Goal: Information Seeking & Learning: Check status

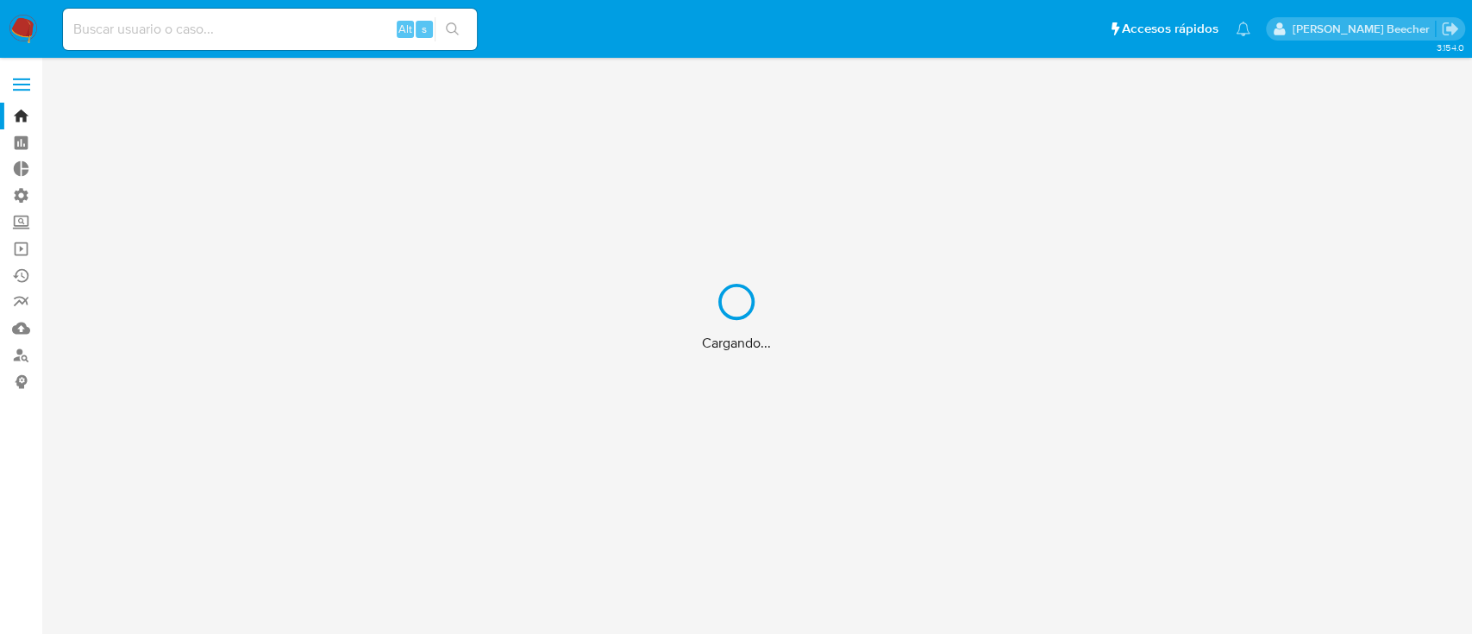
click at [174, 22] on div "Cargando..." at bounding box center [736, 317] width 1472 height 634
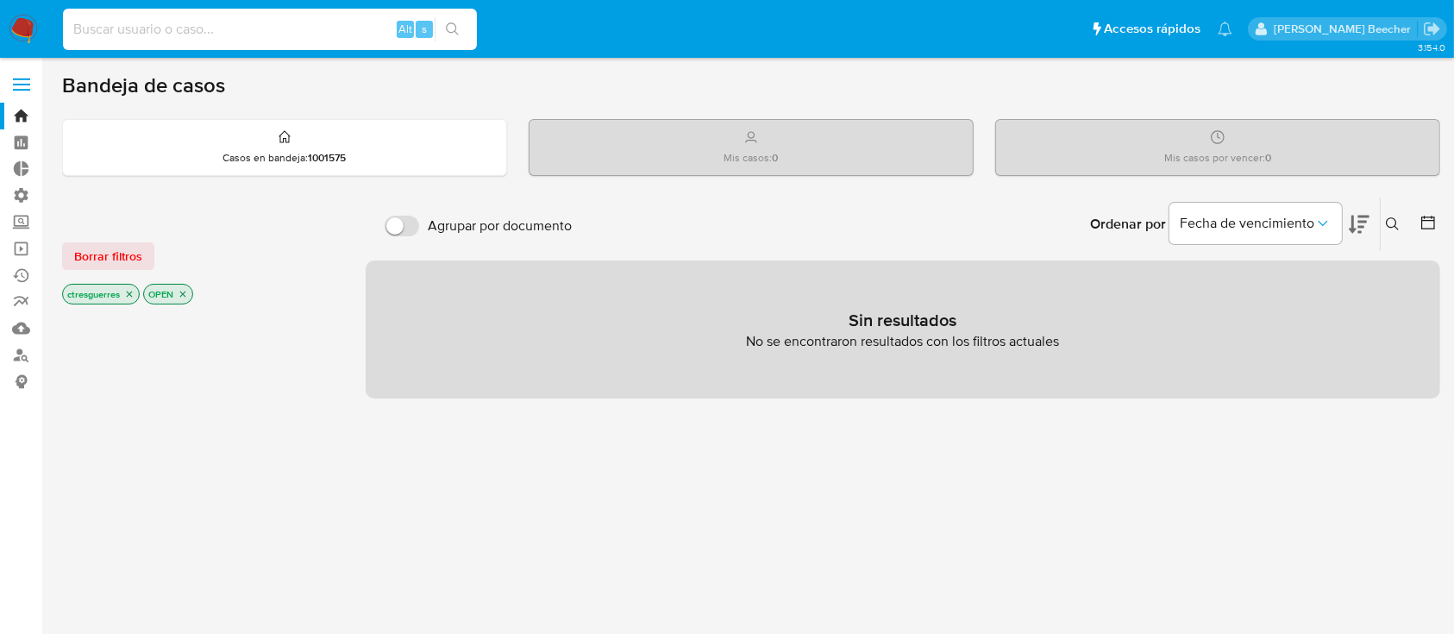
click at [188, 35] on input at bounding box center [270, 29] width 414 height 22
paste input "48583462"
type input "48583462"
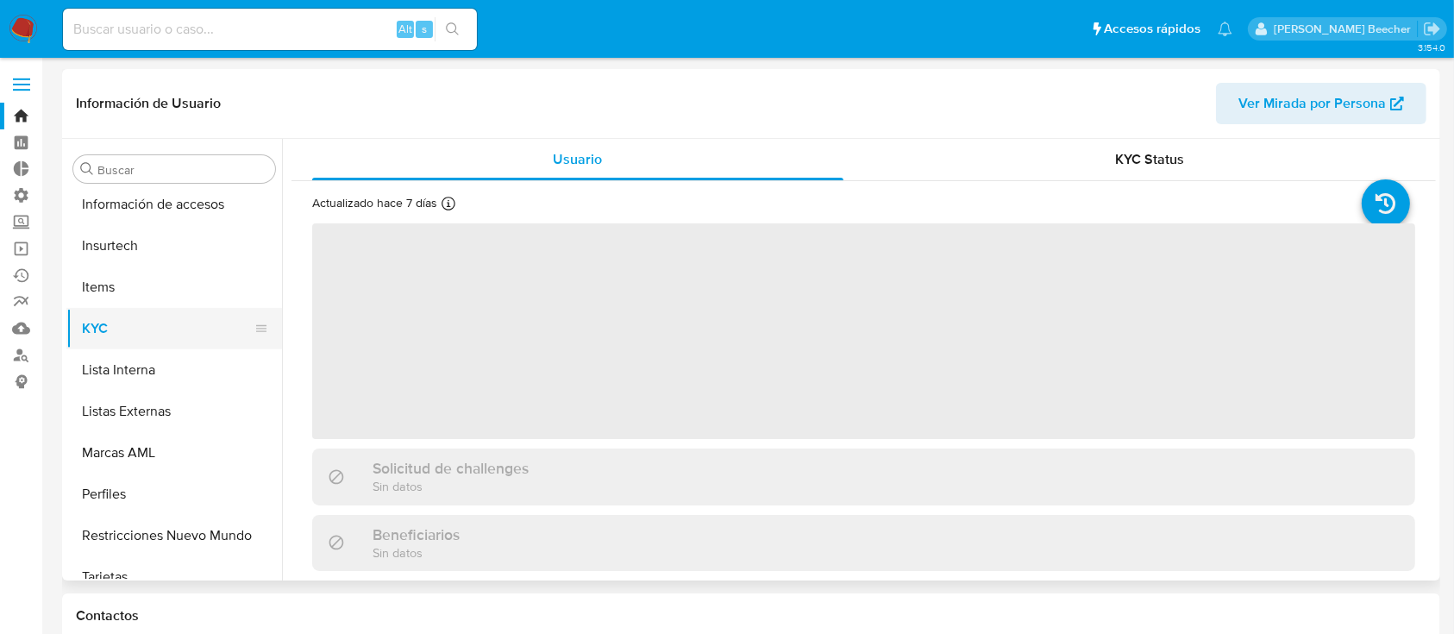
scroll to position [729, 0]
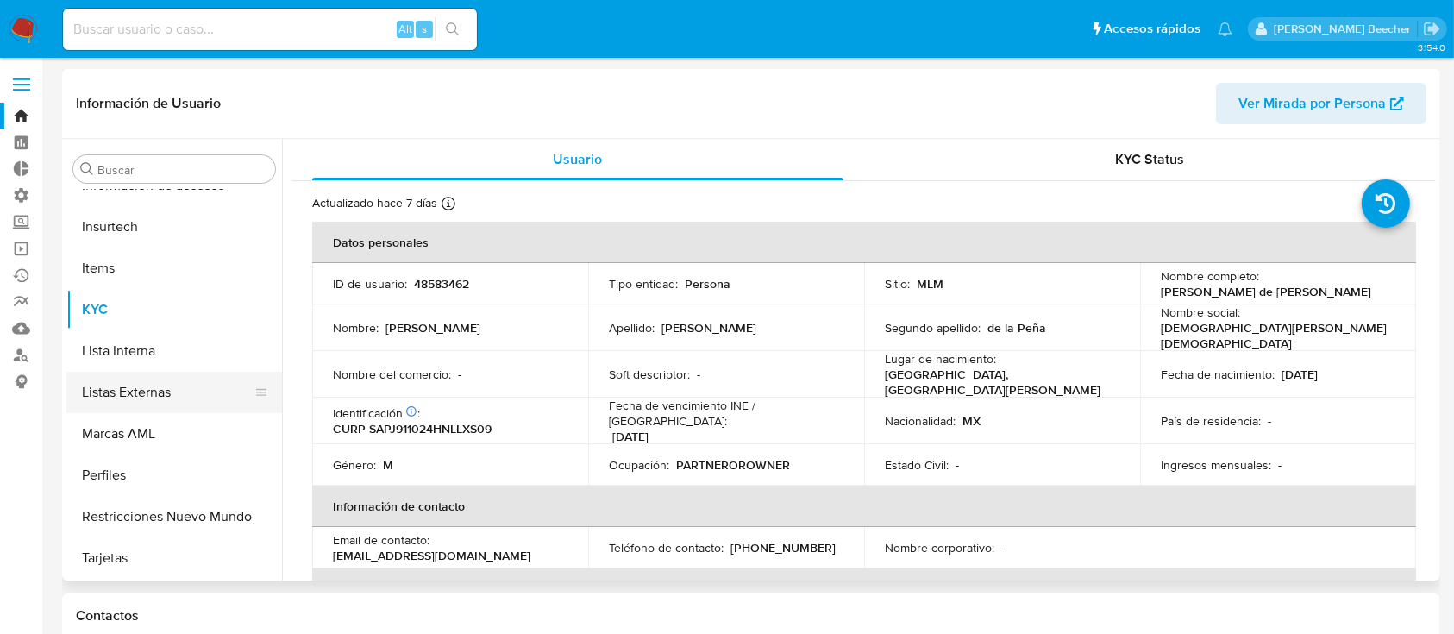
select select "10"
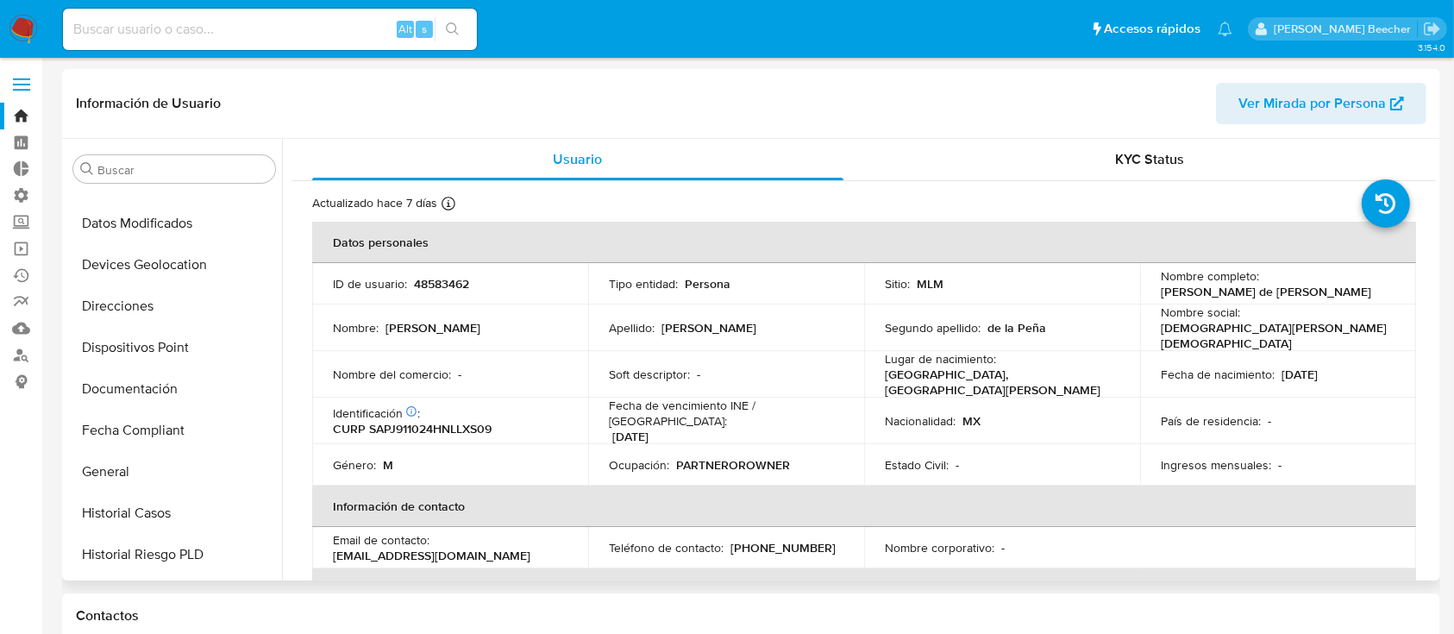
scroll to position [250, 0]
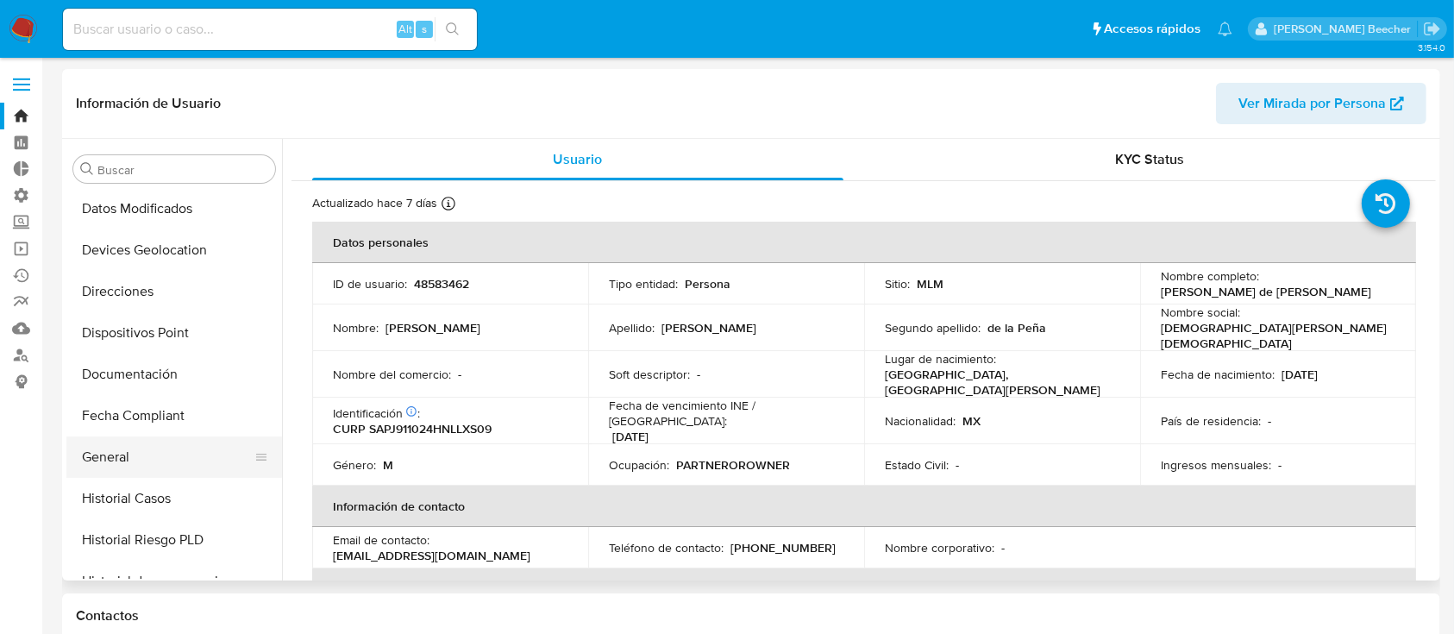
click at [110, 465] on button "General" at bounding box center [167, 456] width 202 height 41
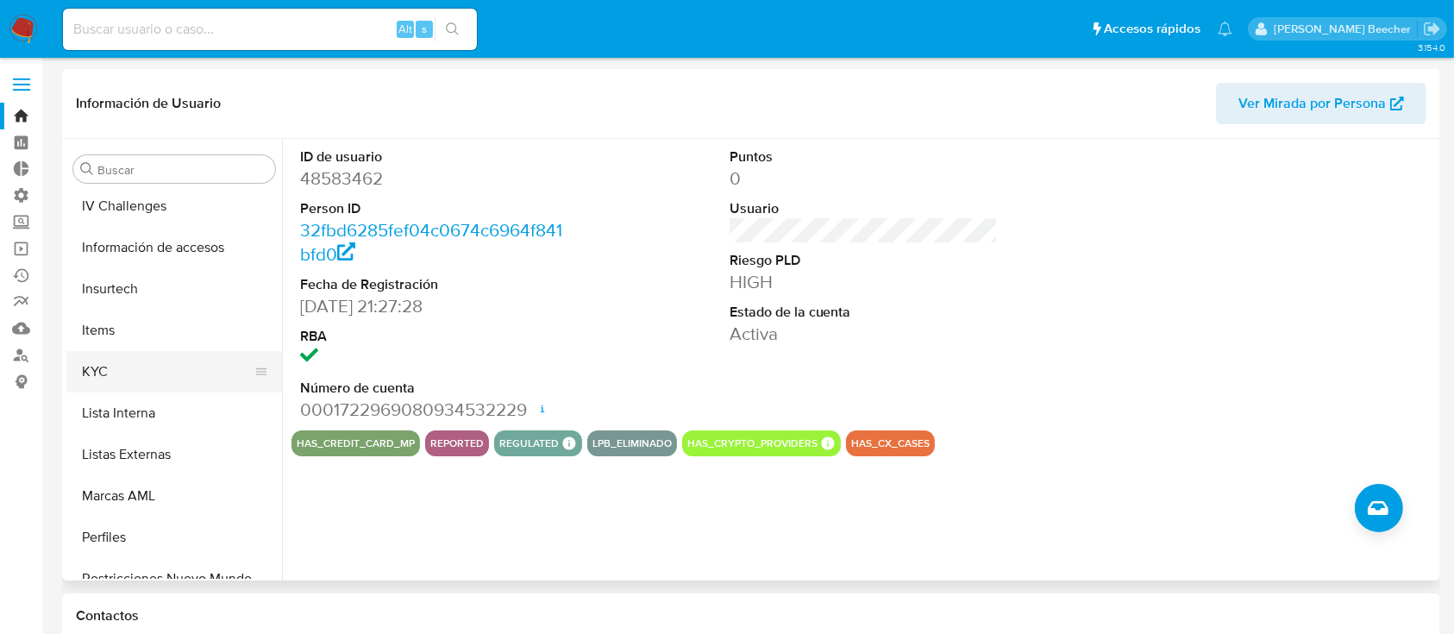
scroll to position [729, 0]
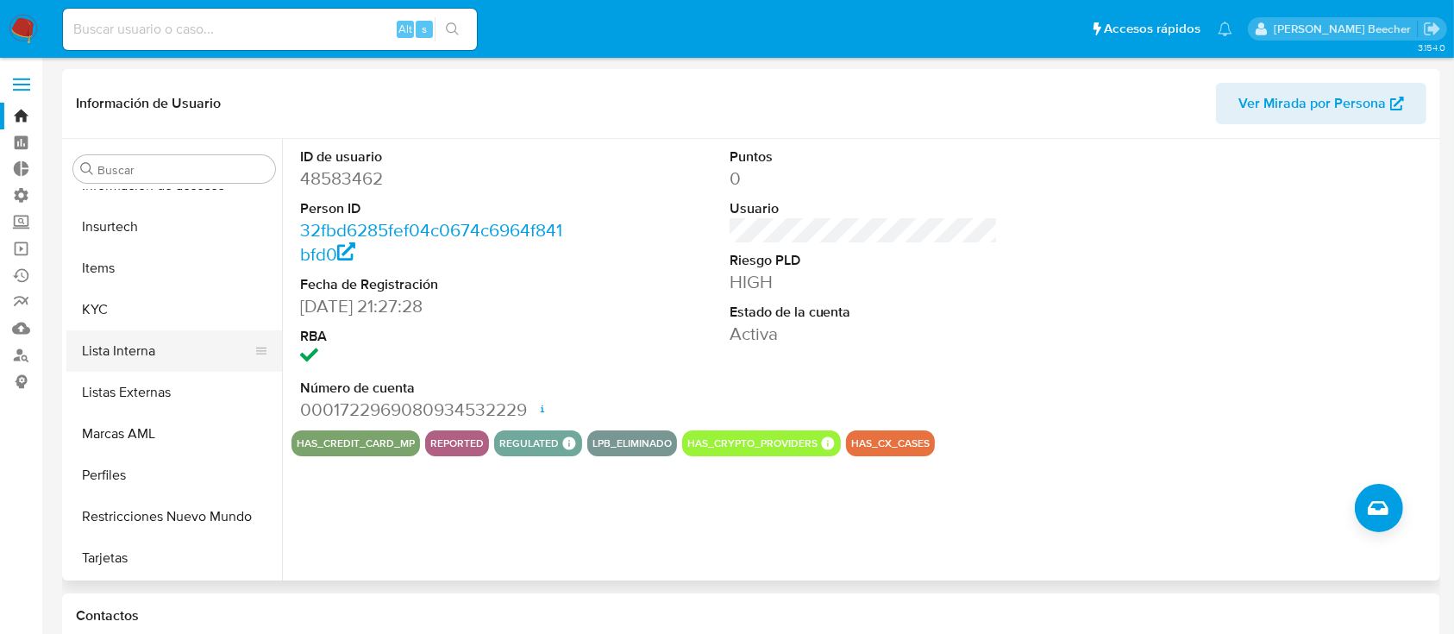
click at [118, 344] on button "Lista Interna" at bounding box center [167, 350] width 202 height 41
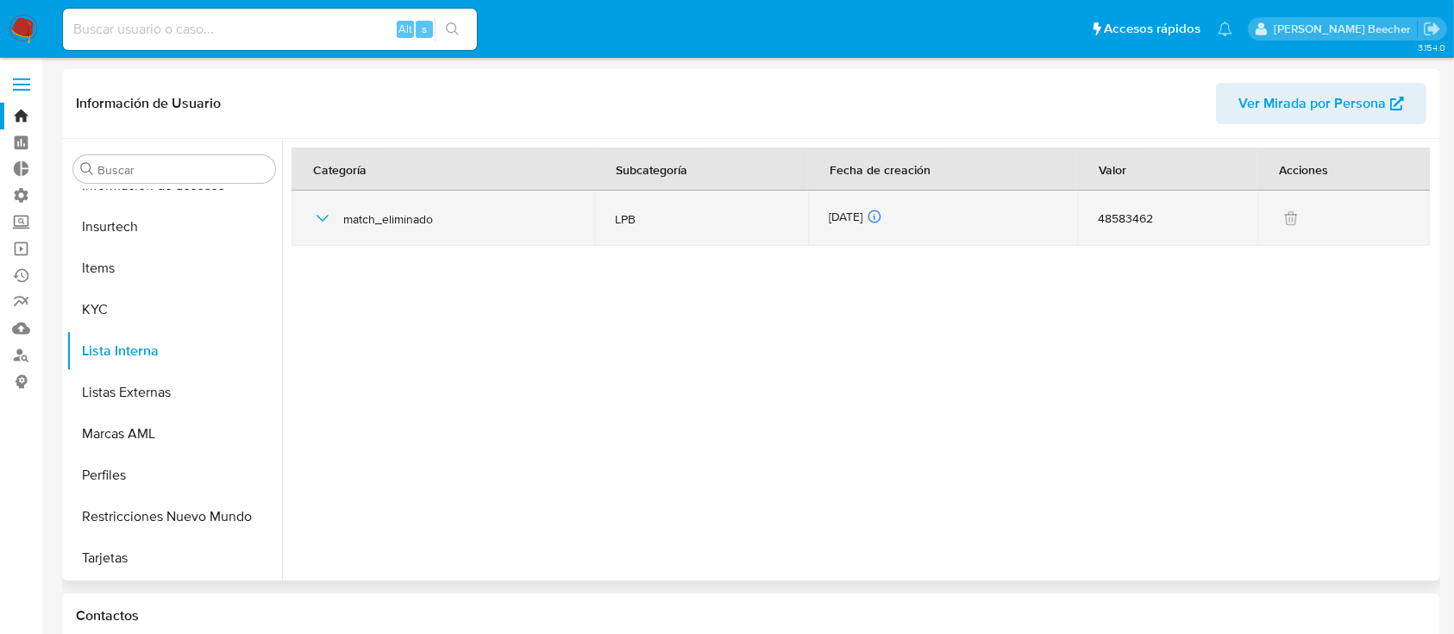
click at [324, 218] on icon "button" at bounding box center [322, 218] width 12 height 7
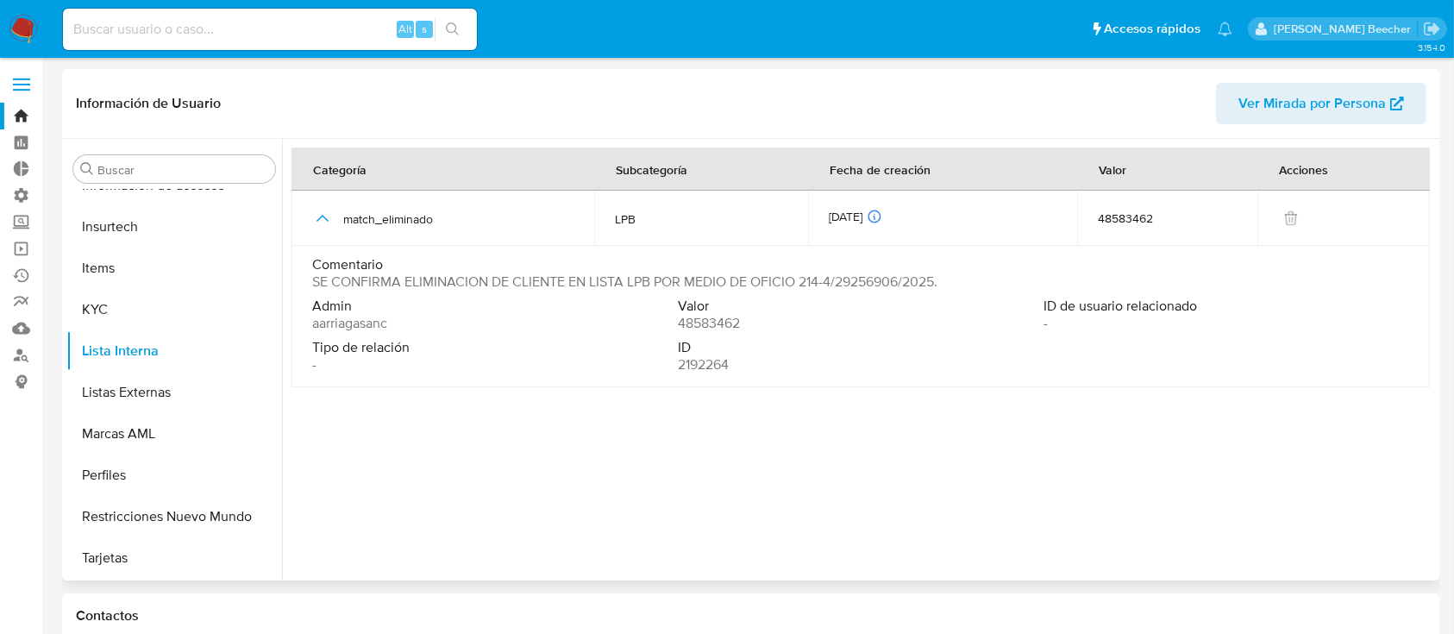
click at [363, 322] on span "aarriagasanc" at bounding box center [349, 323] width 75 height 17
click at [363, 321] on span "aarriagasanc" at bounding box center [349, 323] width 75 height 17
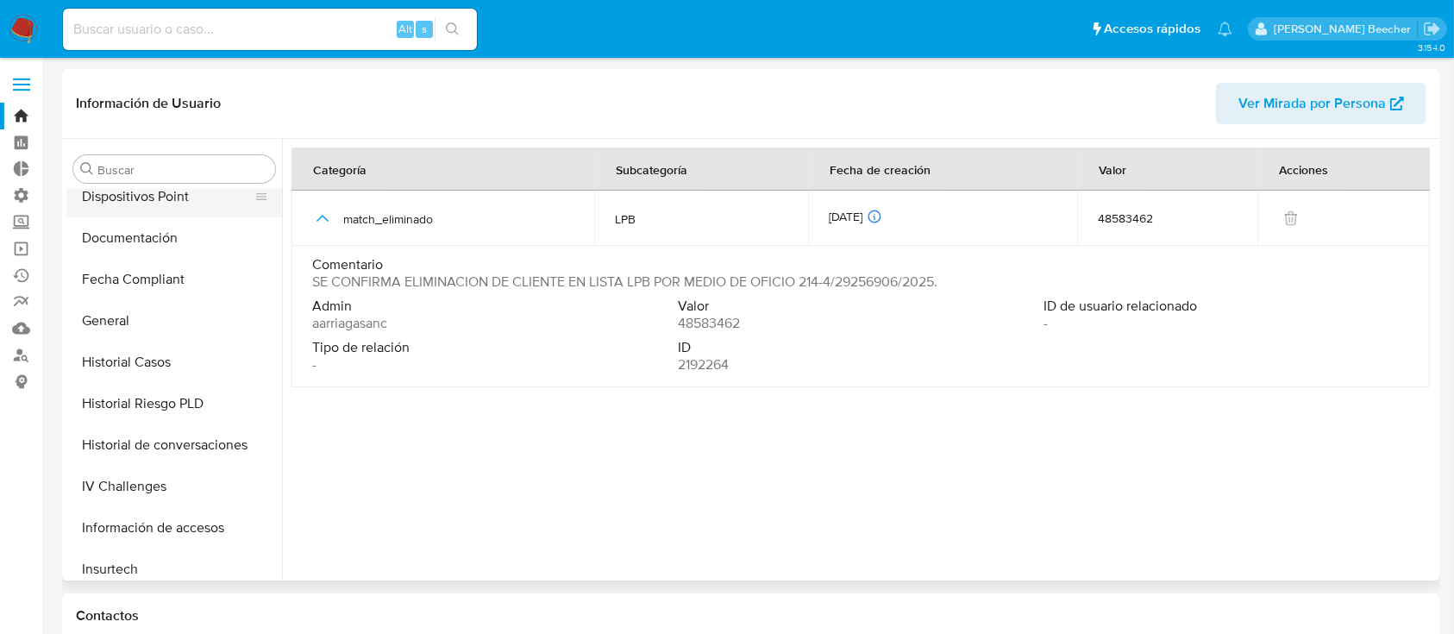
scroll to position [275, 0]
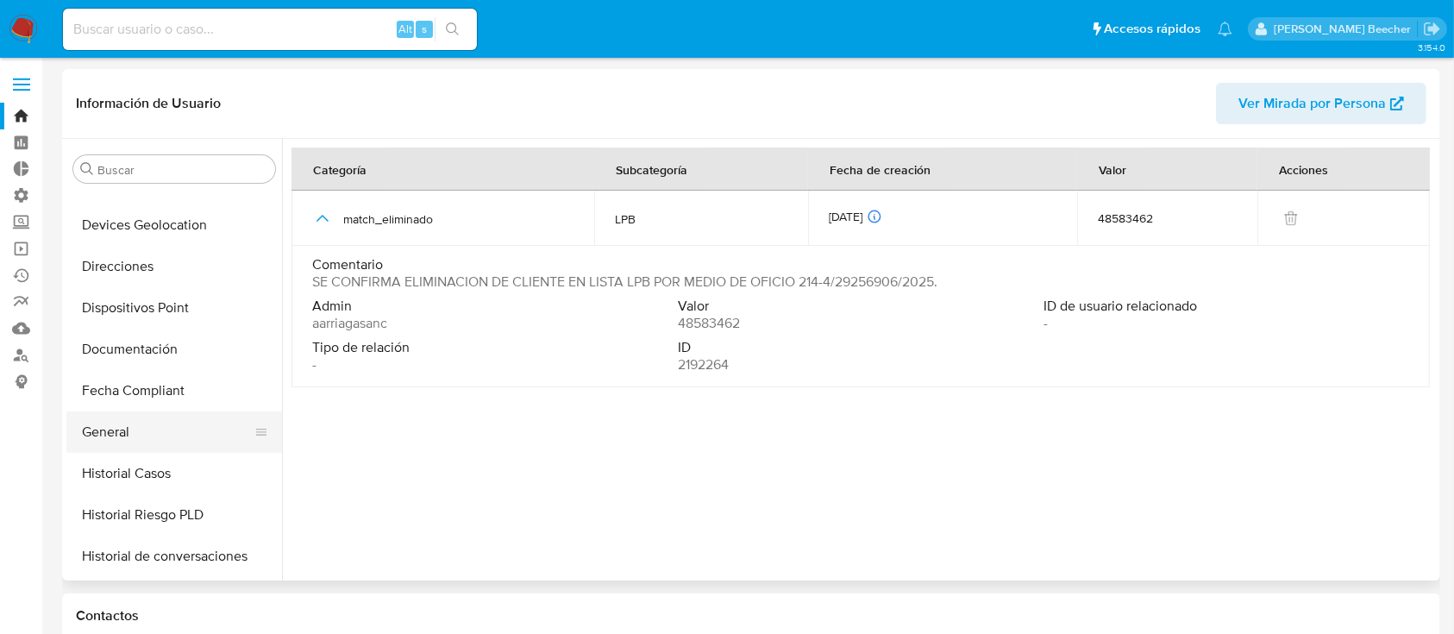
click at [166, 437] on button "General" at bounding box center [167, 431] width 202 height 41
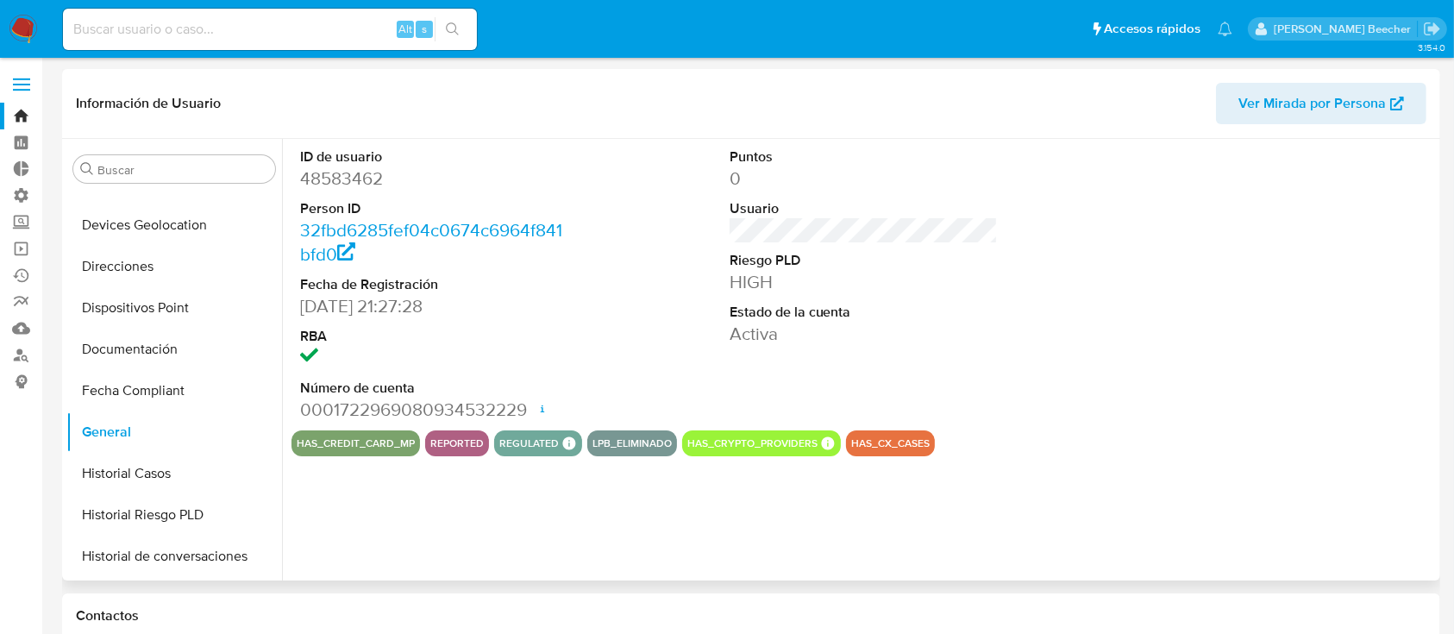
click at [338, 179] on dd "48583462" at bounding box center [434, 178] width 269 height 24
click at [338, 178] on dd "48583462" at bounding box center [434, 178] width 269 height 24
copy dd "48583462"
drag, startPoint x: 279, startPoint y: 31, endPoint x: 274, endPoint y: 42, distance: 12.0
click at [279, 32] on input at bounding box center [270, 29] width 414 height 22
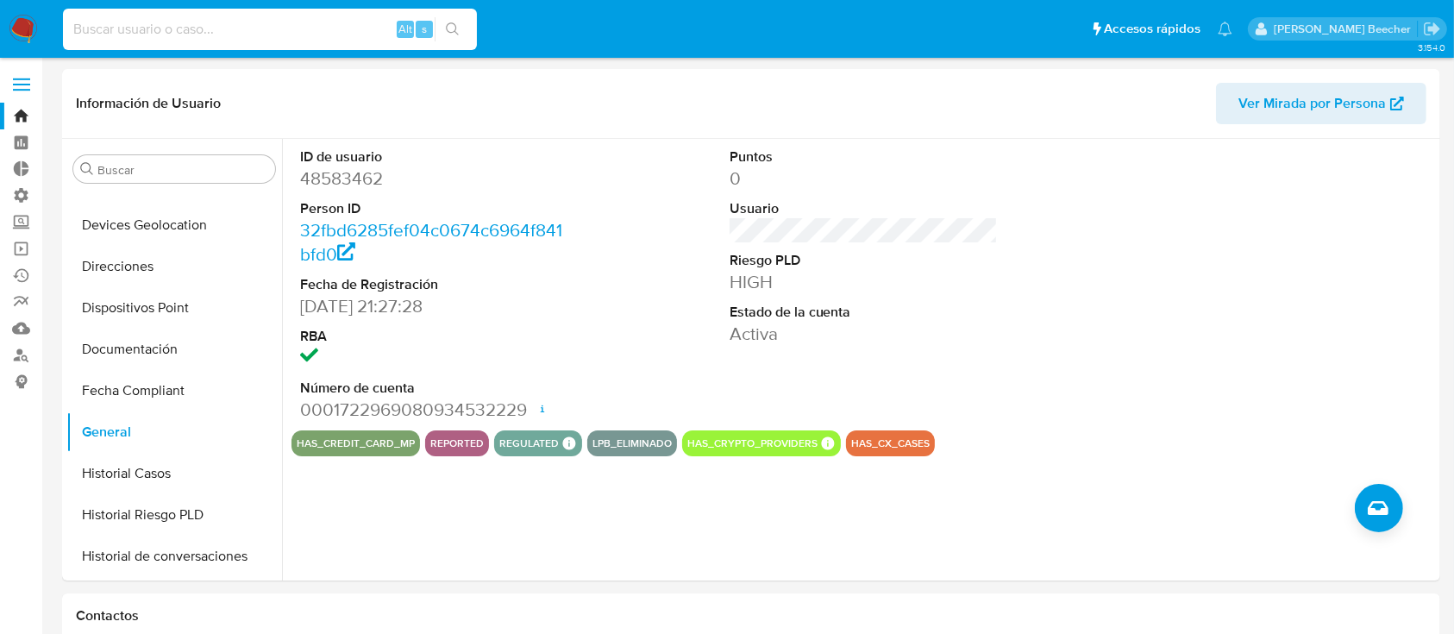
paste input "1013036341"
type input "1013036341"
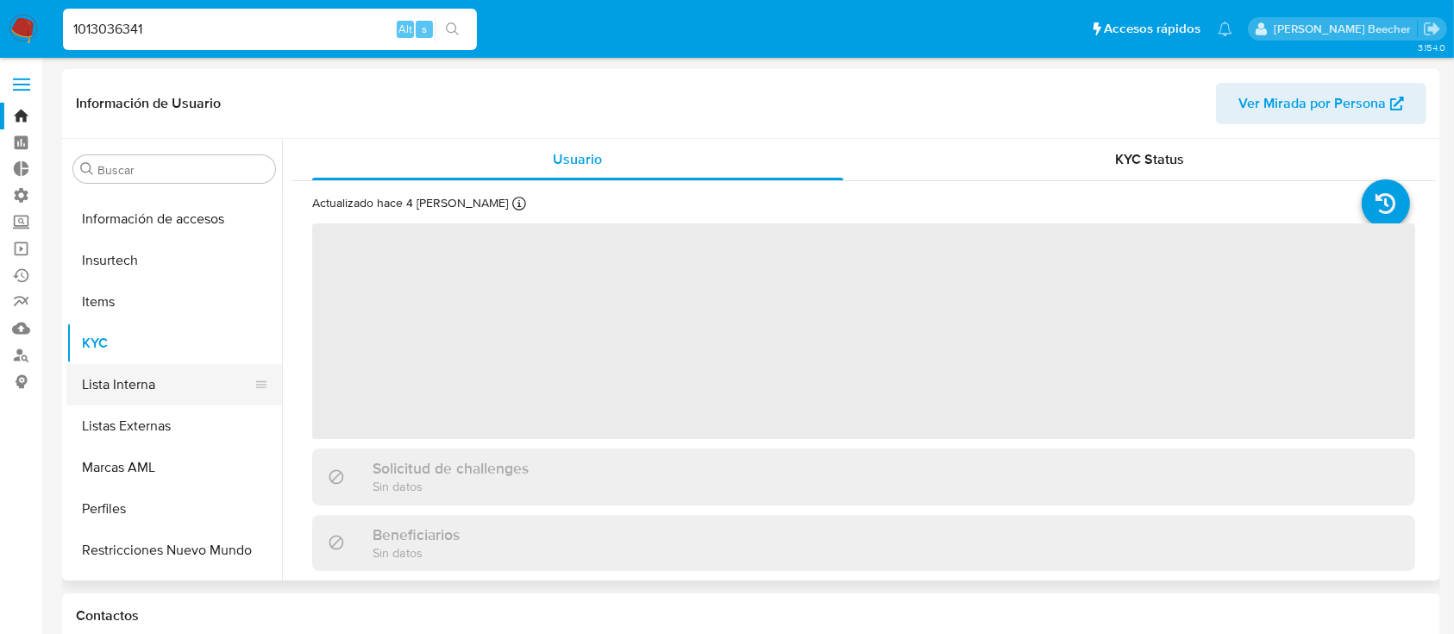
scroll to position [729, 0]
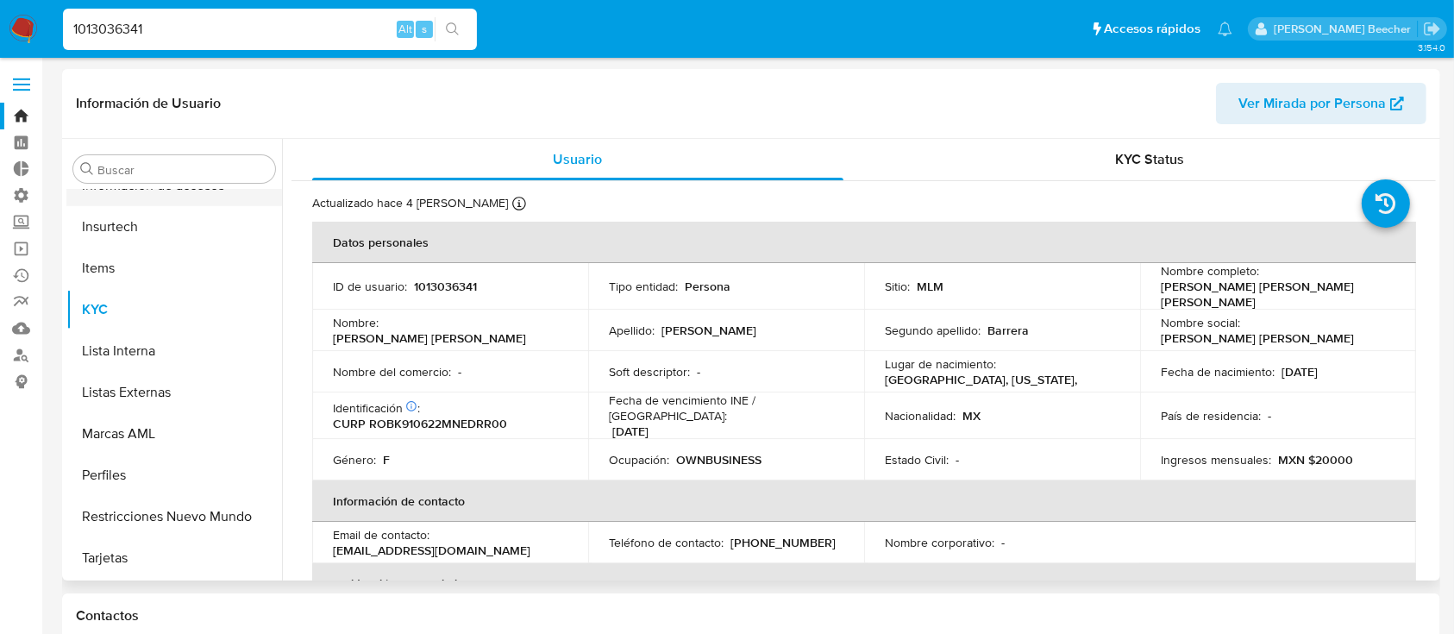
select select "10"
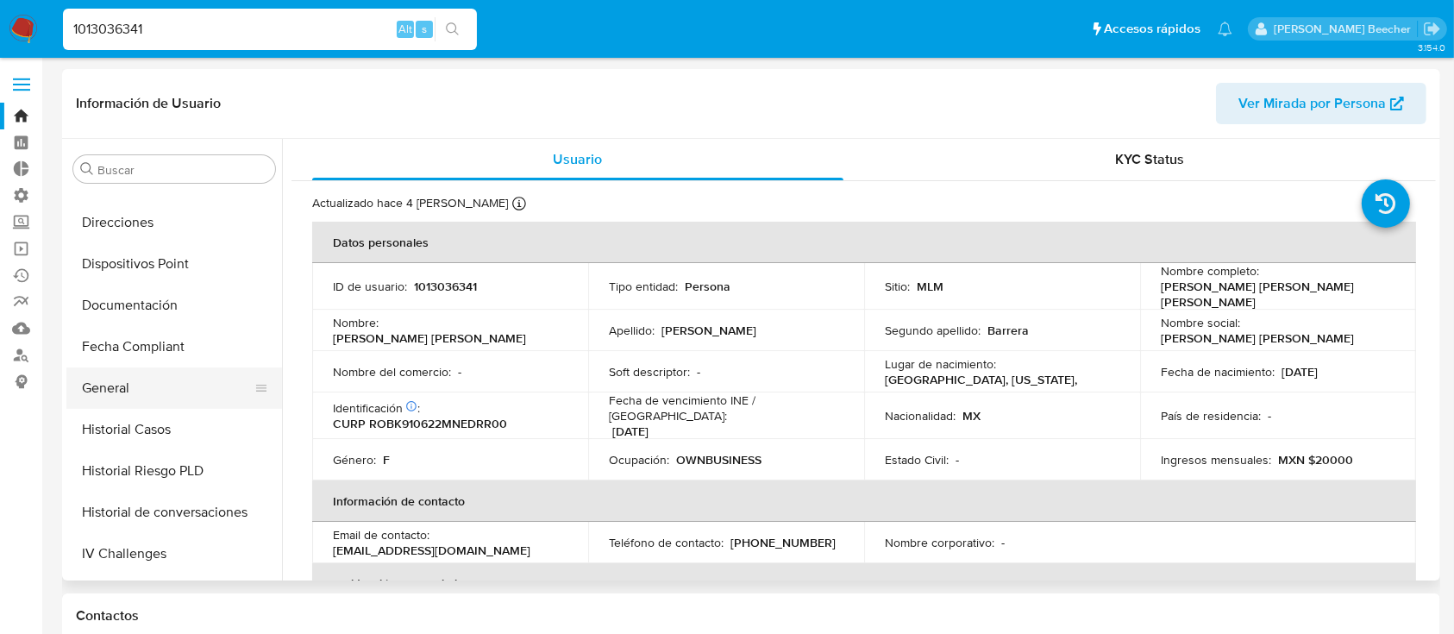
scroll to position [322, 0]
click at [171, 391] on button "General" at bounding box center [167, 385] width 202 height 41
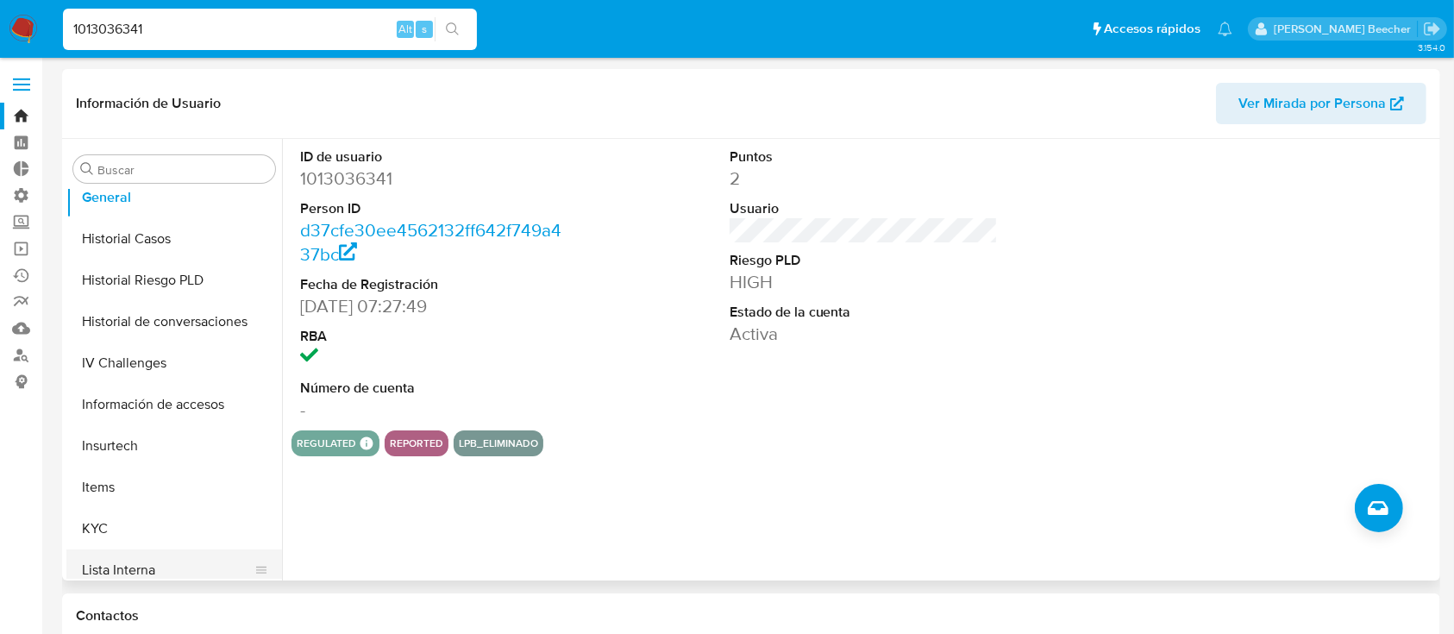
scroll to position [632, 0]
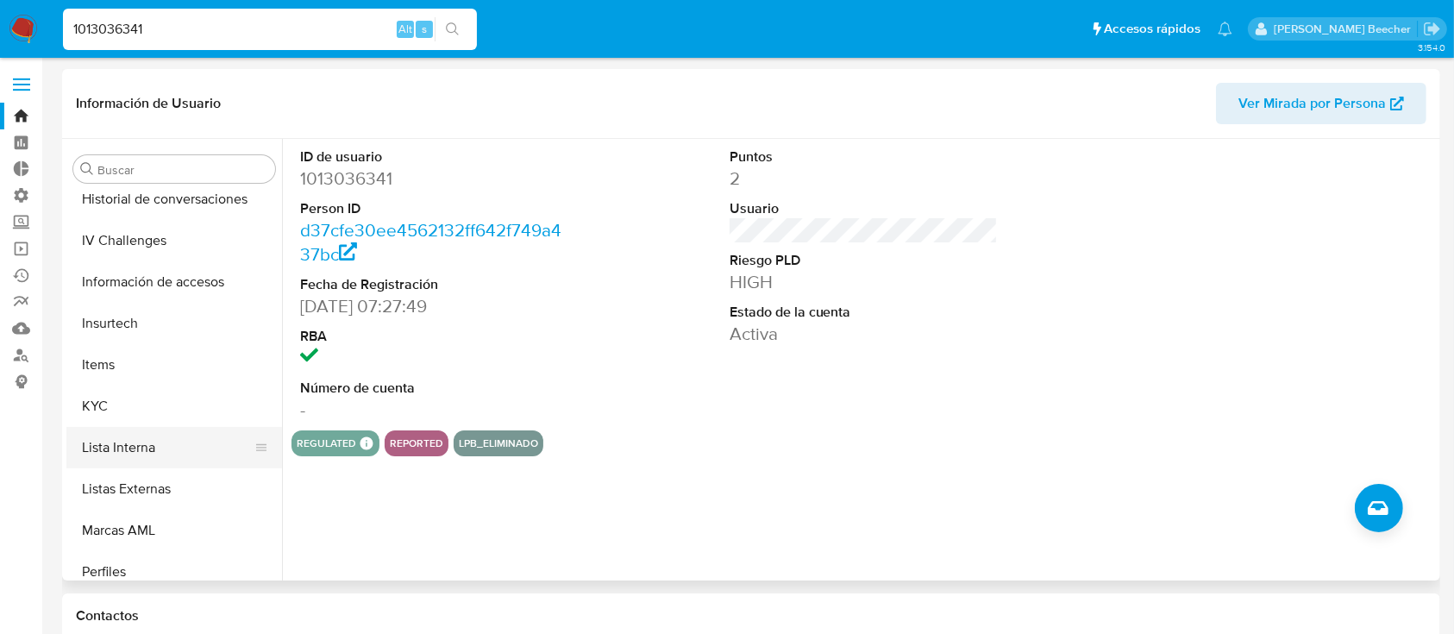
click at [154, 446] on button "Lista Interna" at bounding box center [167, 447] width 202 height 41
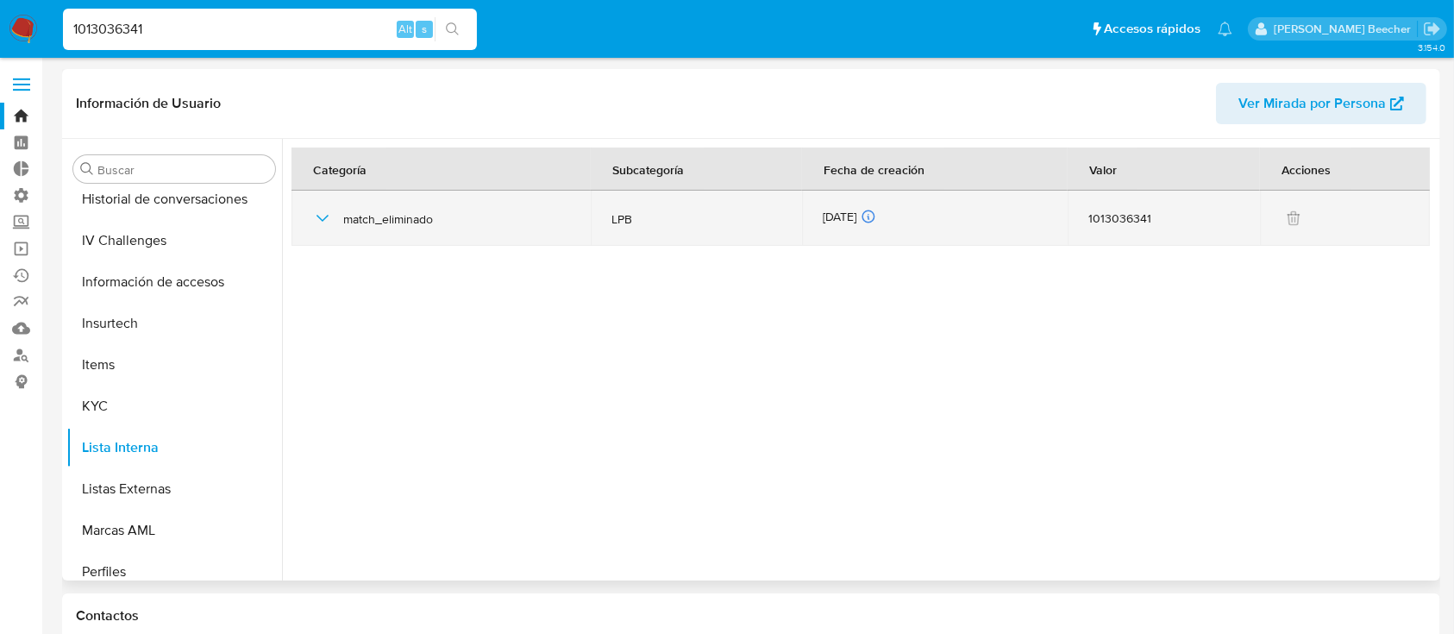
click at [327, 221] on icon "button" at bounding box center [322, 218] width 21 height 21
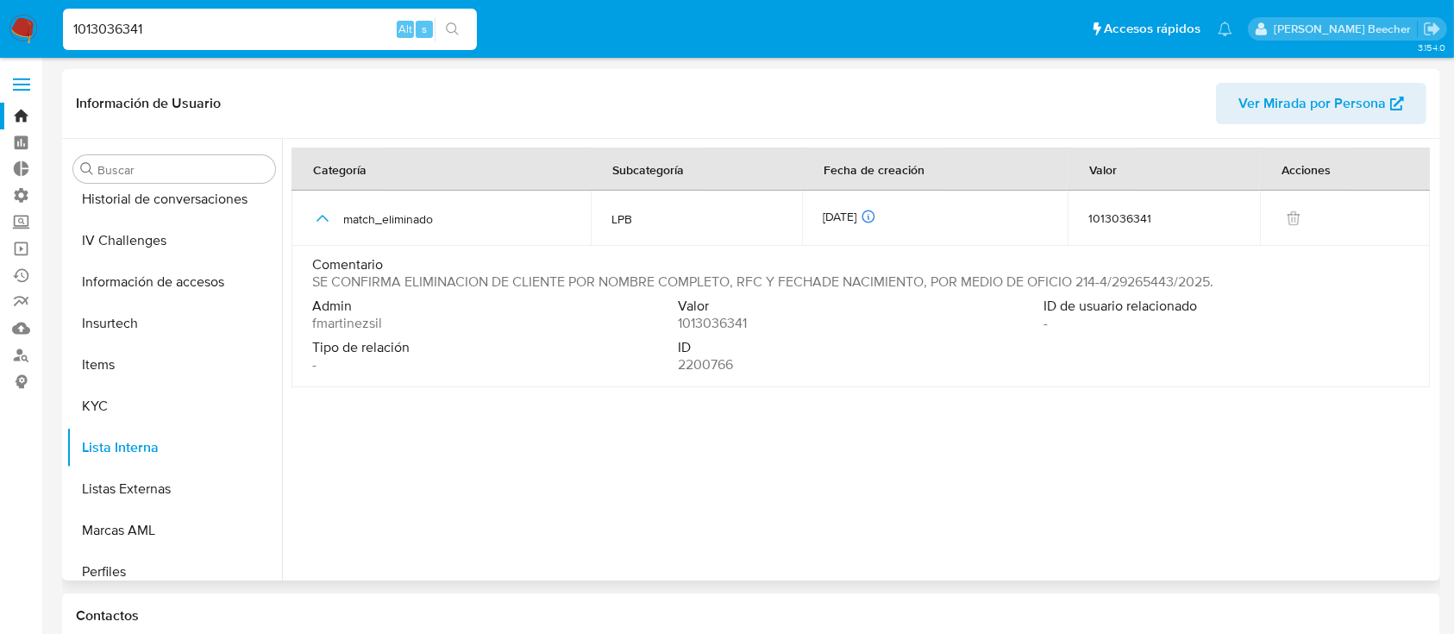
click at [339, 330] on span "fmartinezsil" at bounding box center [347, 323] width 70 height 17
click at [339, 329] on span "fmartinezsil" at bounding box center [347, 323] width 70 height 17
click at [172, 27] on input "1013036341" at bounding box center [270, 29] width 414 height 22
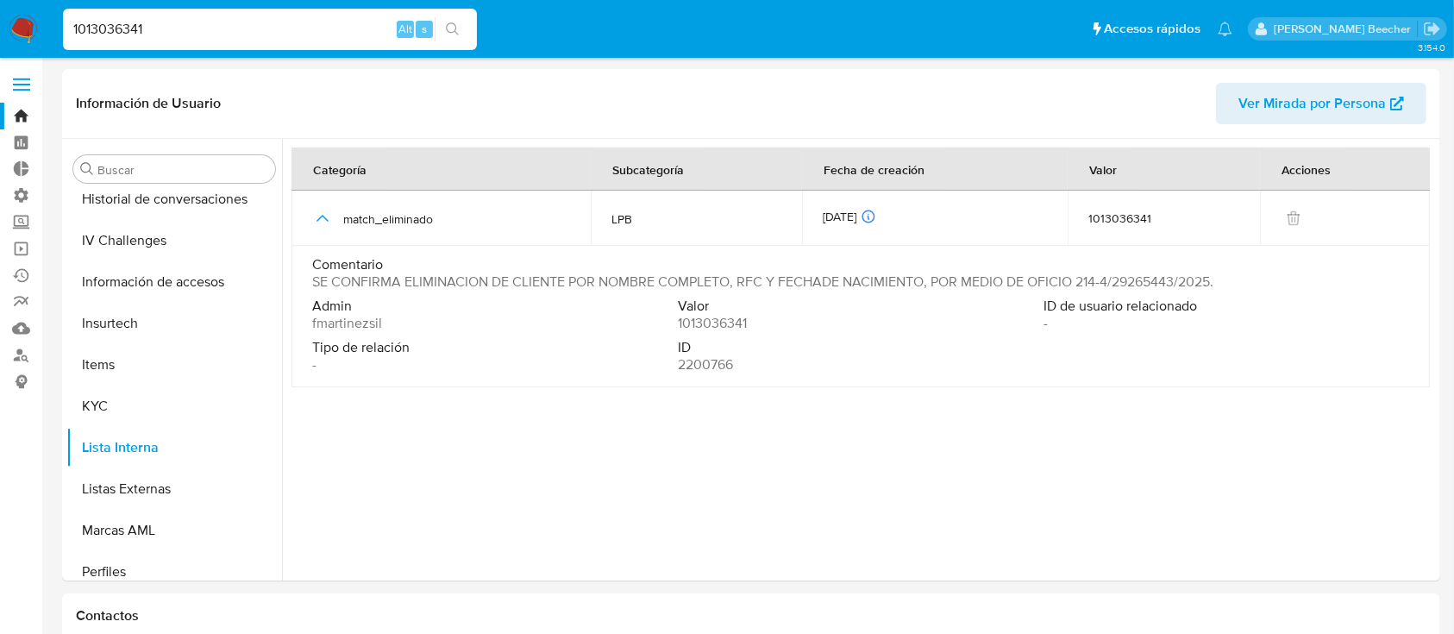
paste input "212966639"
type input "212966639"
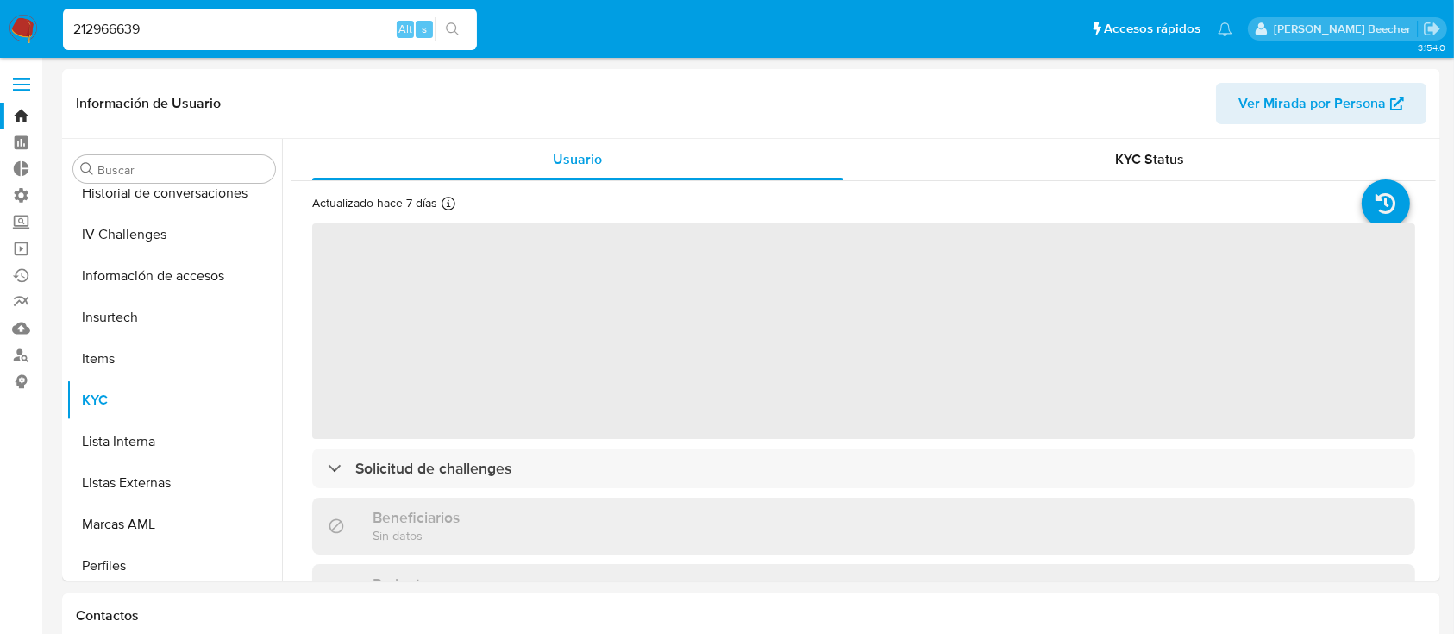
scroll to position [729, 0]
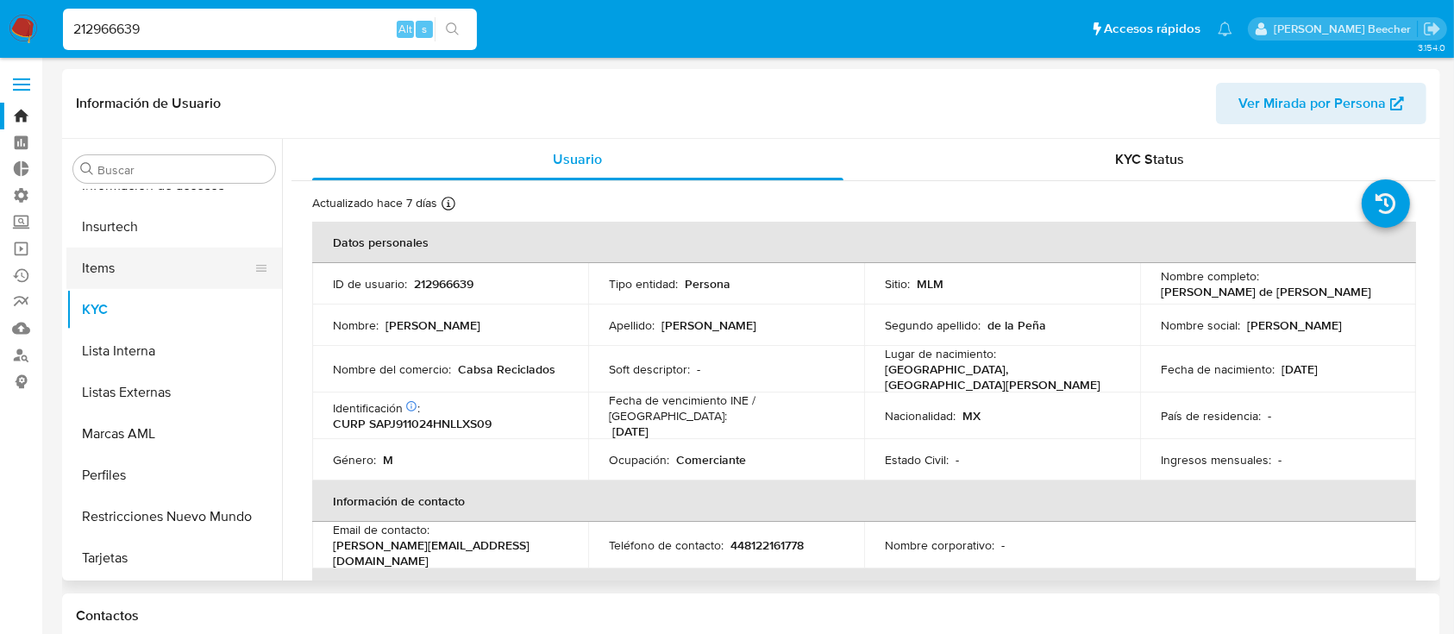
select select "10"
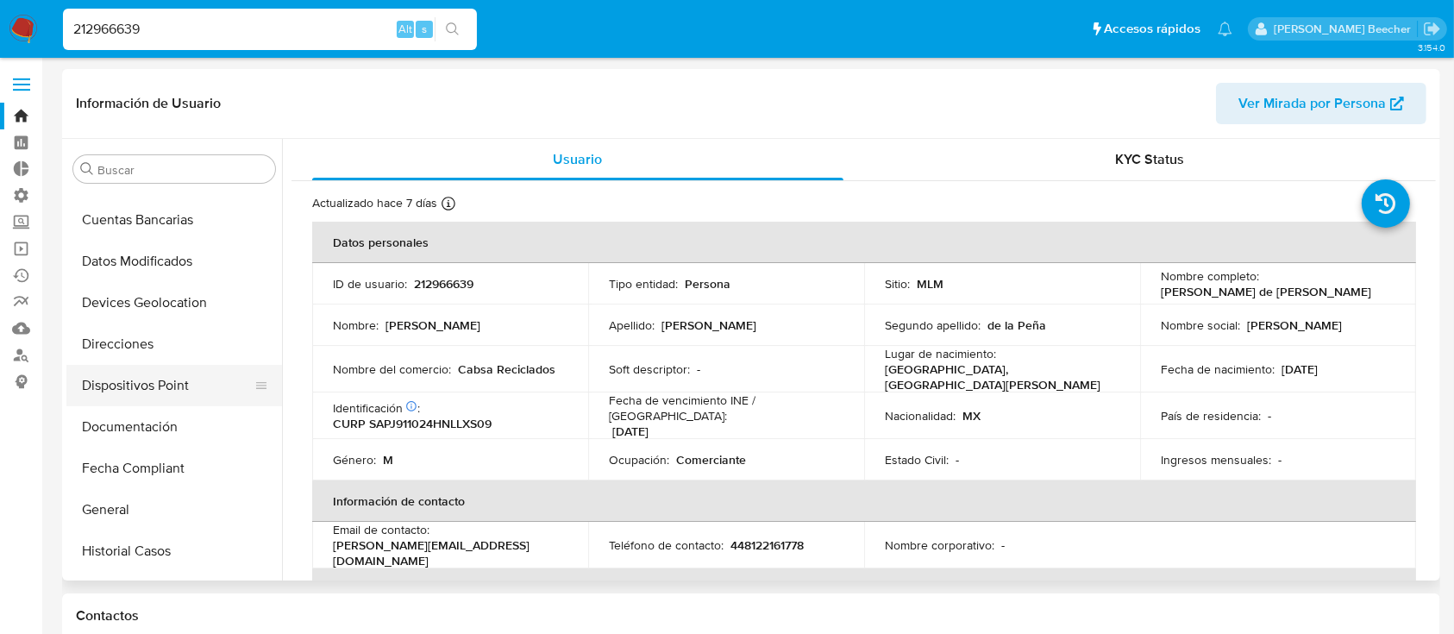
scroll to position [199, 0]
click at [147, 506] on button "General" at bounding box center [167, 507] width 202 height 41
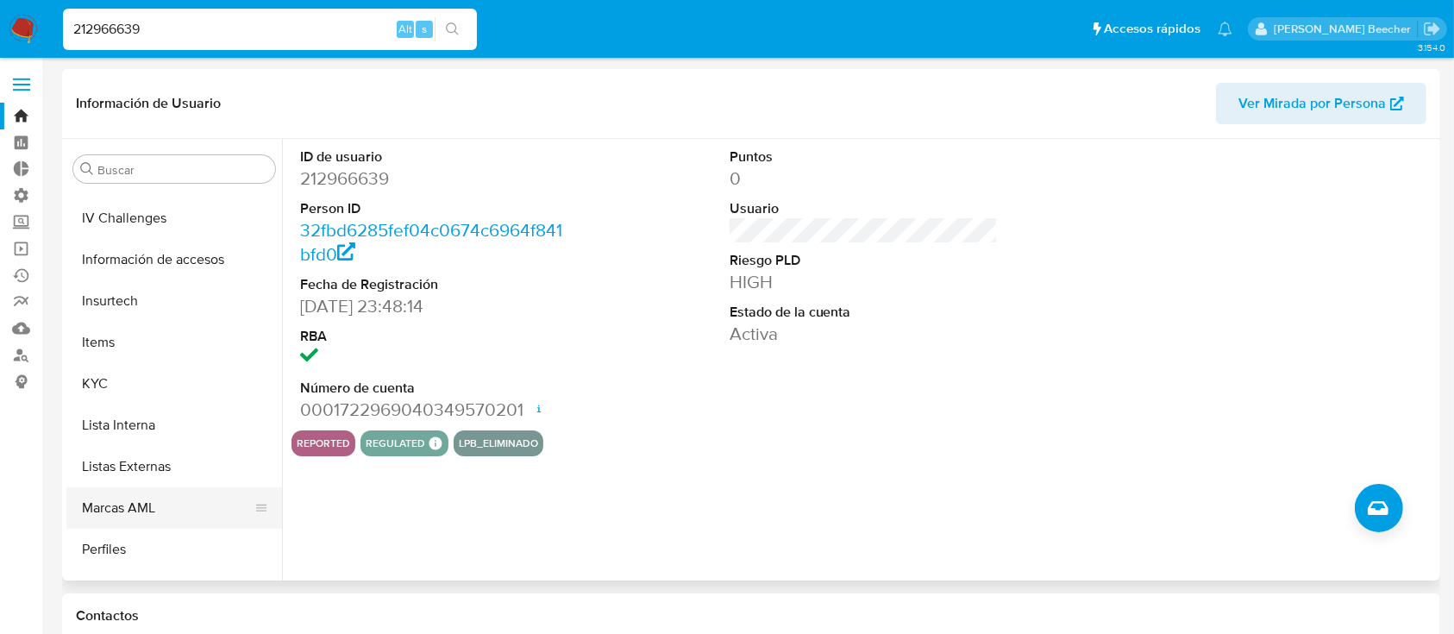
scroll to position [729, 0]
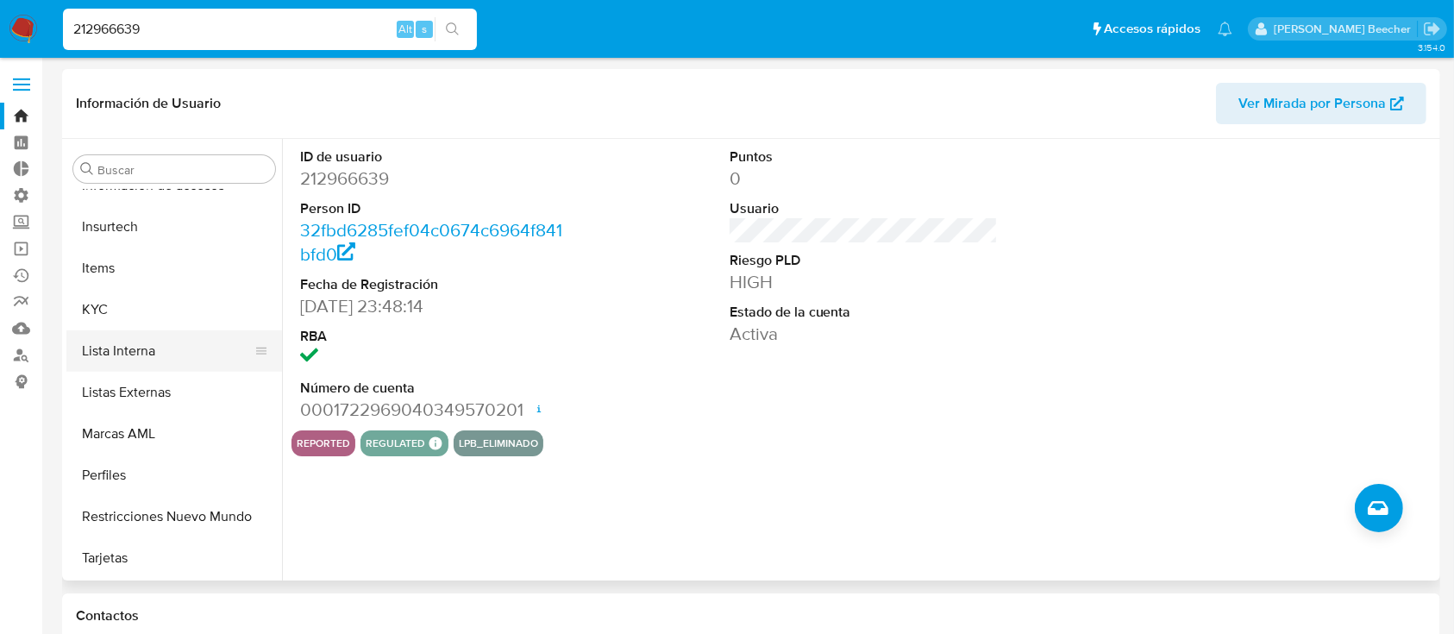
click at [158, 348] on button "Lista Interna" at bounding box center [167, 350] width 202 height 41
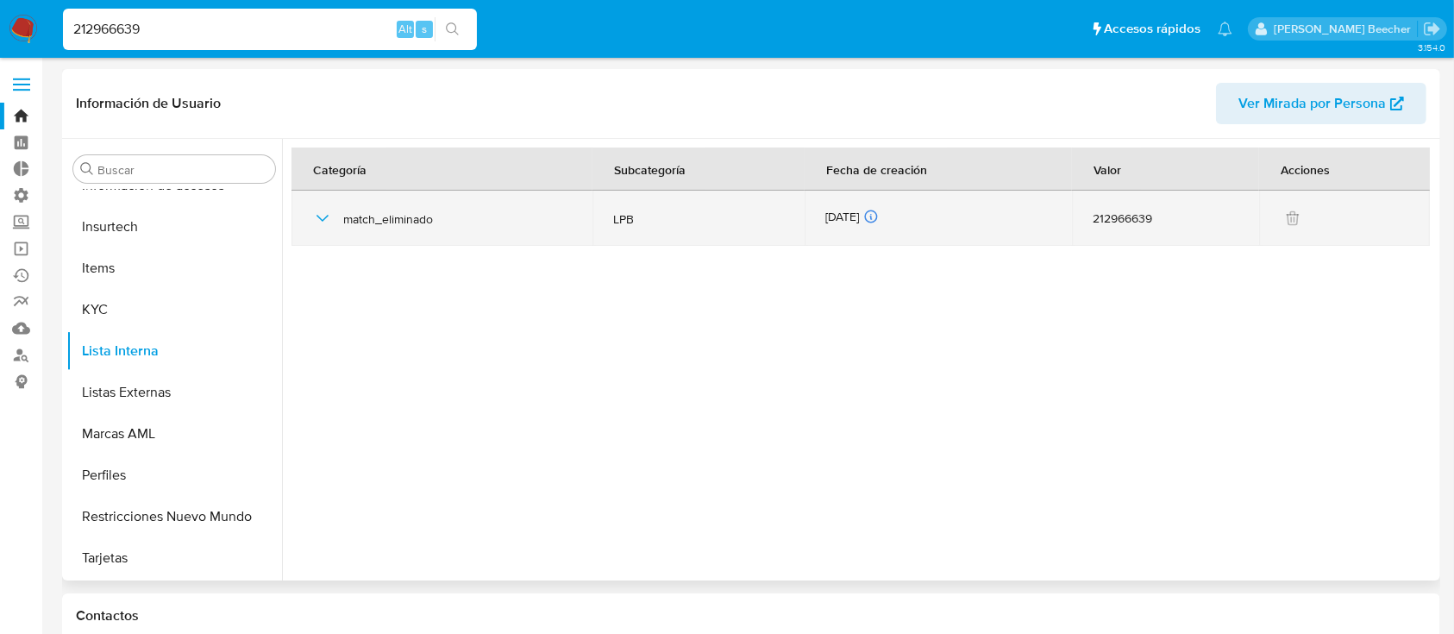
click at [323, 227] on icon "button" at bounding box center [322, 218] width 21 height 21
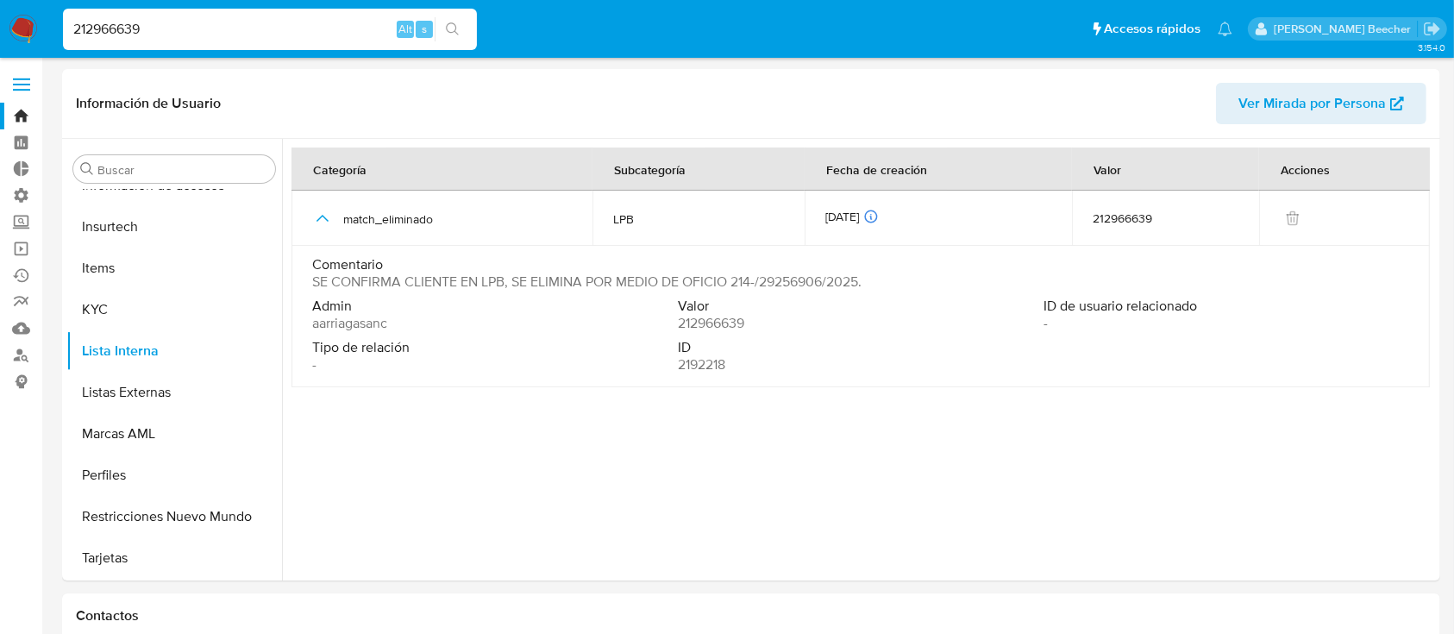
click at [179, 32] on input "212966639" at bounding box center [270, 29] width 414 height 22
drag, startPoint x: 179, startPoint y: 32, endPoint x: 187, endPoint y: 36, distance: 8.9
click at [179, 34] on input "212966639" at bounding box center [270, 29] width 414 height 22
paste input "38265530"
type input "38265530"
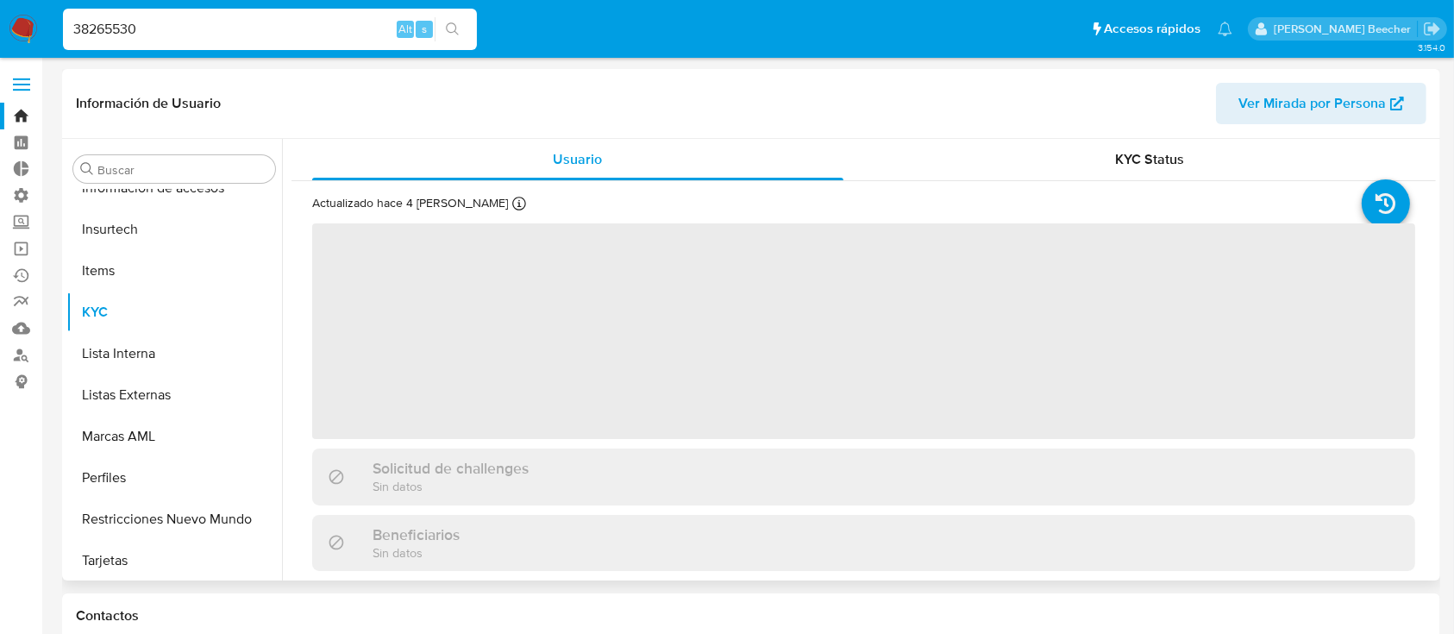
scroll to position [729, 0]
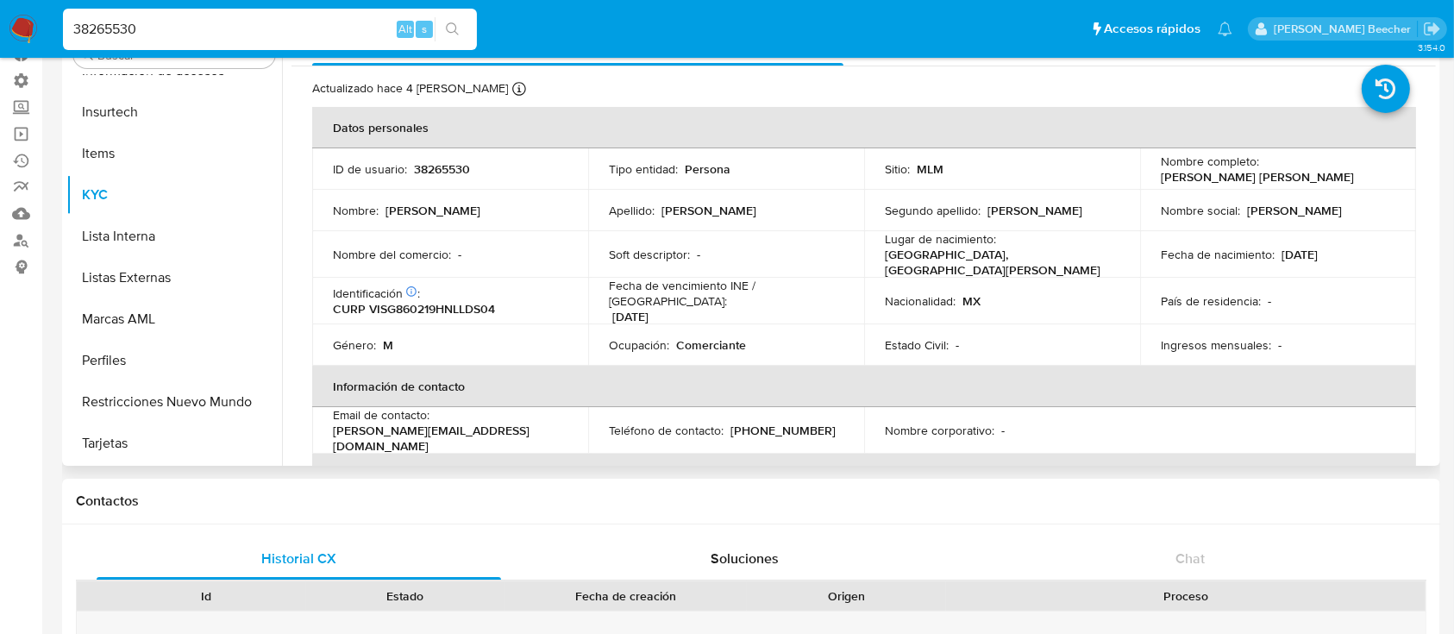
select select "10"
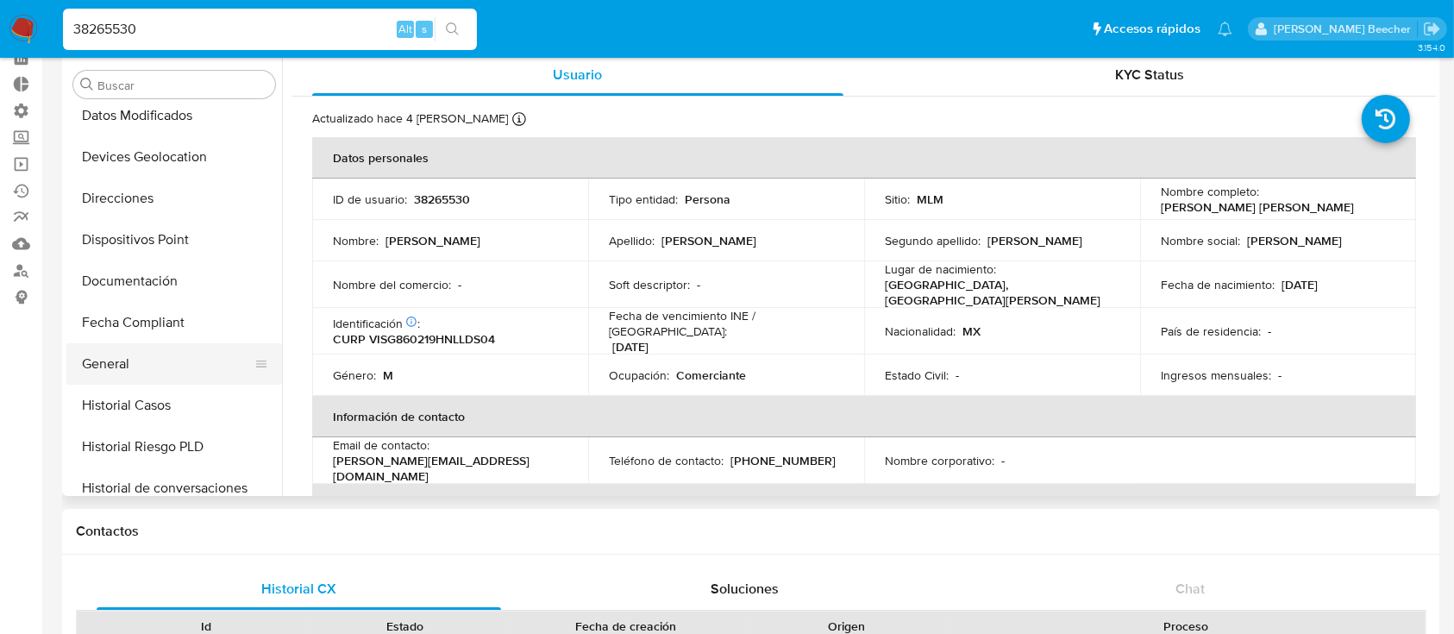
scroll to position [261, 0]
click at [173, 358] on button "General" at bounding box center [167, 361] width 202 height 41
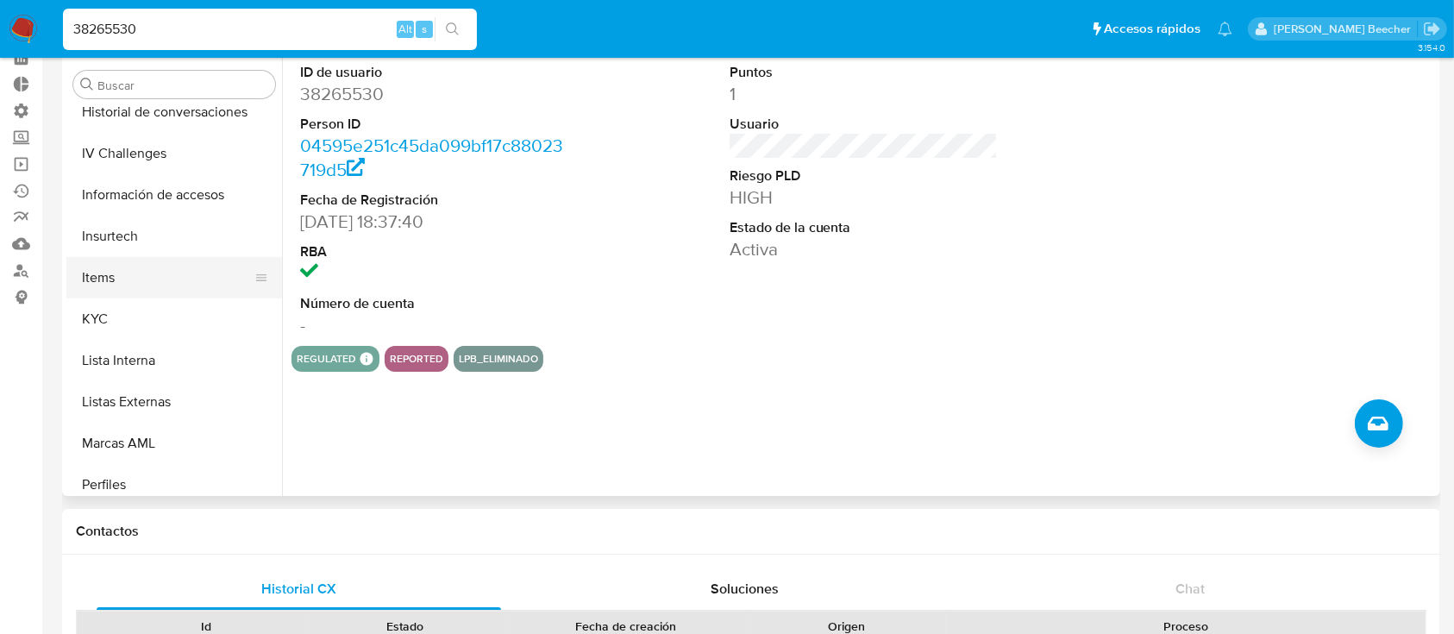
scroll to position [641, 0]
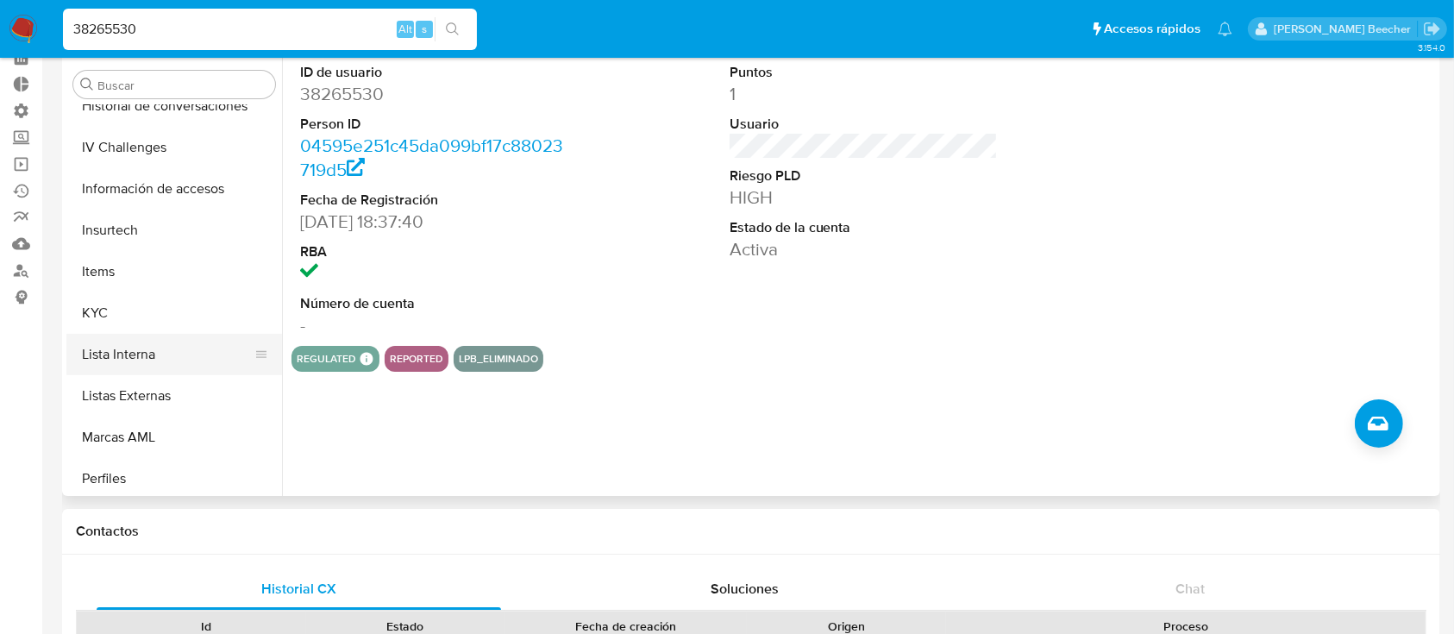
click at [184, 358] on button "Lista Interna" at bounding box center [167, 354] width 202 height 41
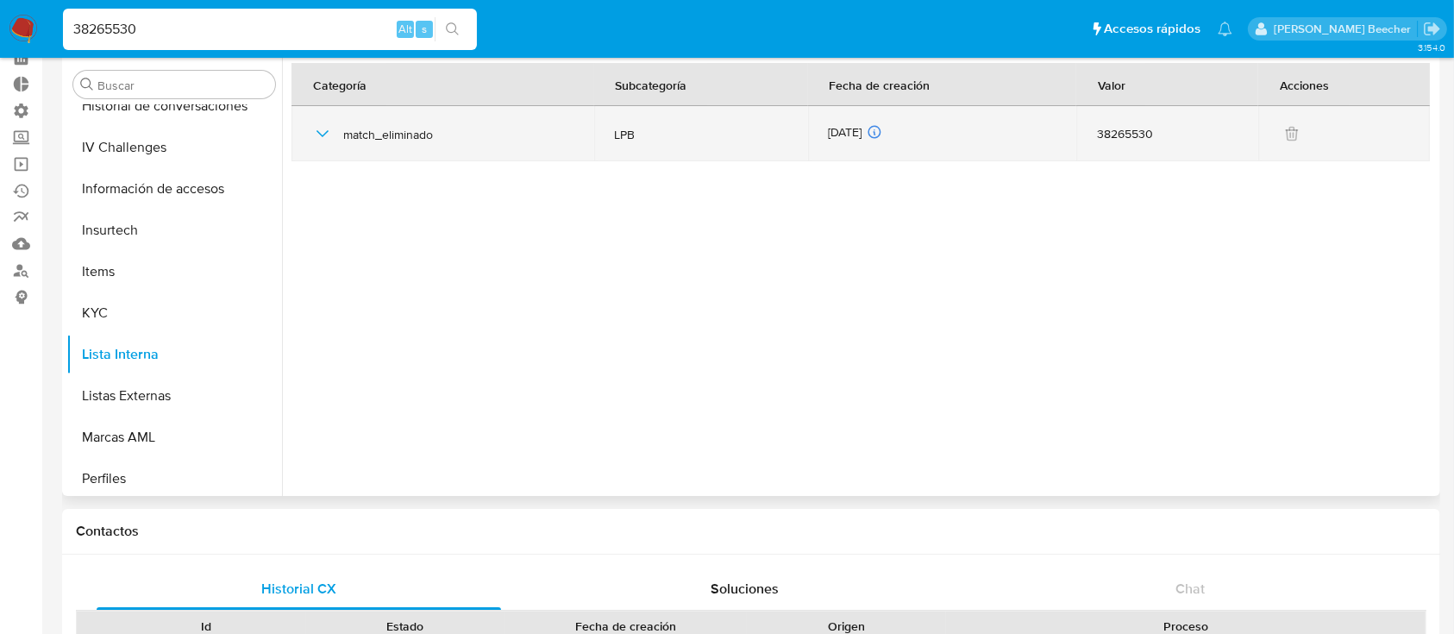
click at [353, 135] on span "match_eliminado" at bounding box center [458, 135] width 230 height 16
click at [313, 135] on icon "button" at bounding box center [322, 133] width 21 height 21
